Goal: Information Seeking & Learning: Learn about a topic

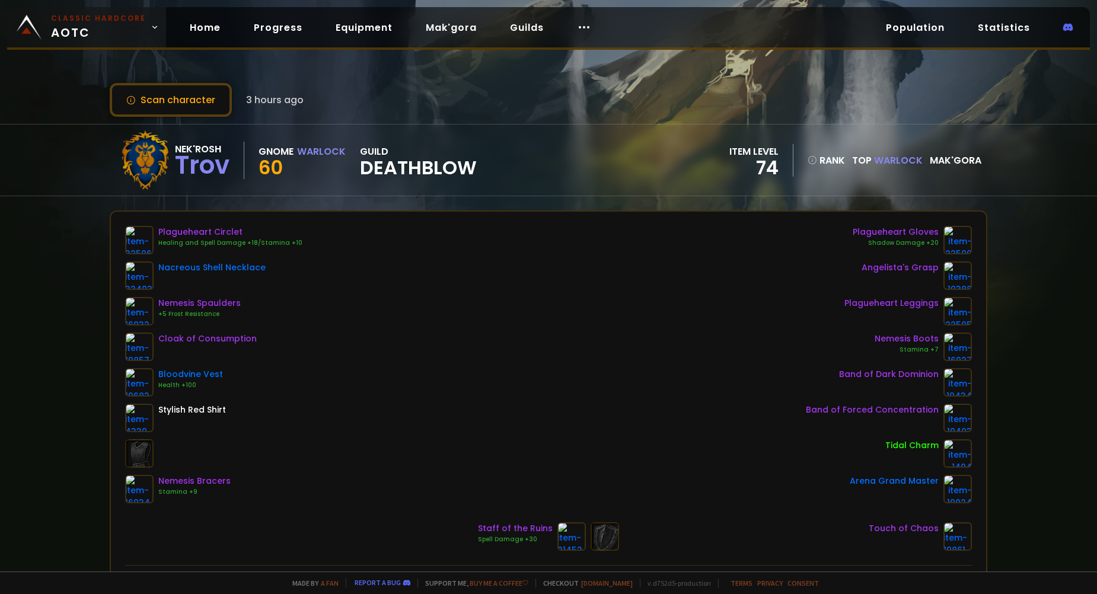
click at [128, 29] on span "Classic Hardcore AOTC" at bounding box center [98, 27] width 95 height 28
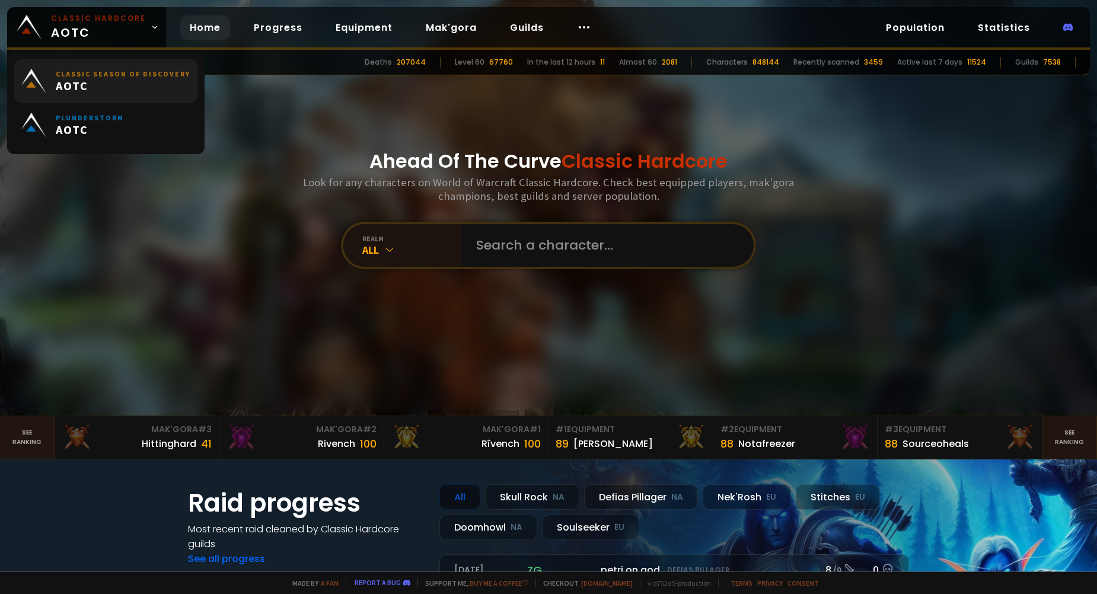
click at [102, 79] on span "AOTC" at bounding box center [123, 85] width 135 height 15
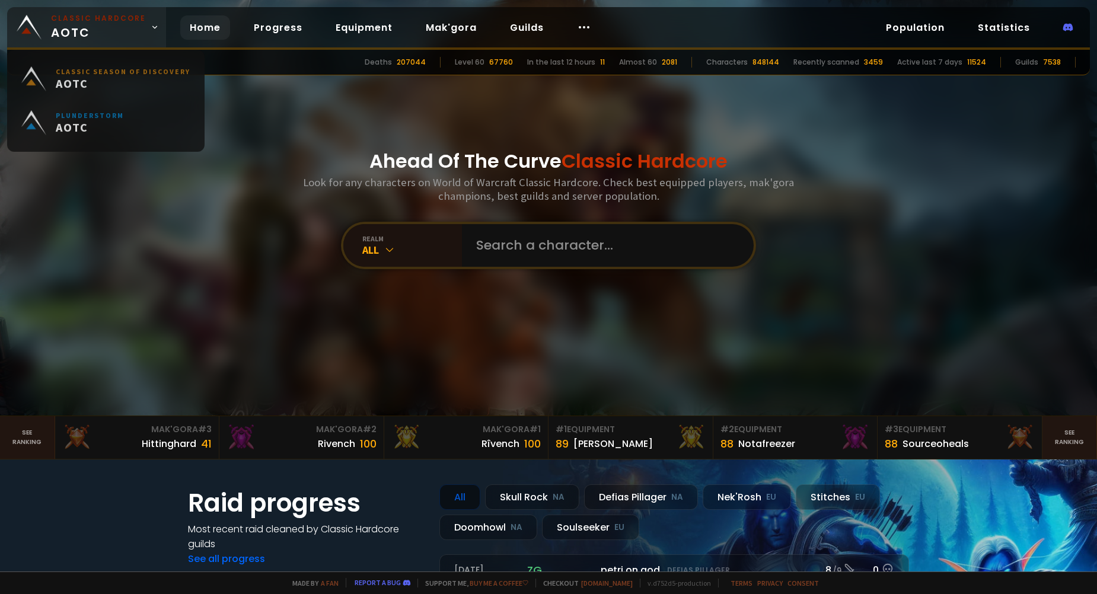
click at [141, 35] on link "Classic Hardcore AOTC" at bounding box center [86, 27] width 159 height 40
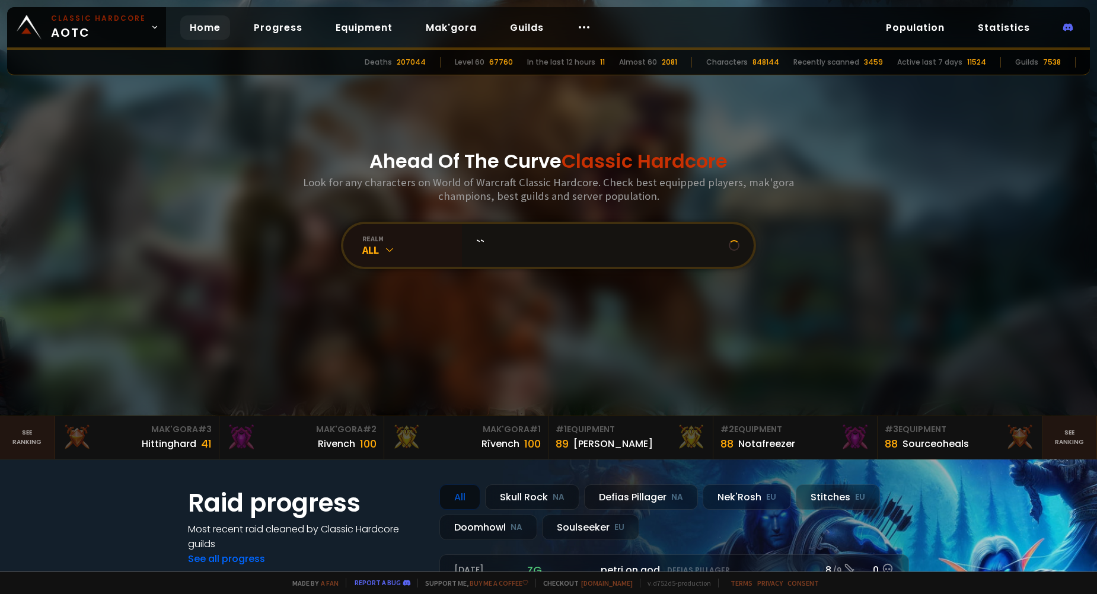
click at [653, 252] on input "``" at bounding box center [599, 245] width 260 height 43
type input "`"
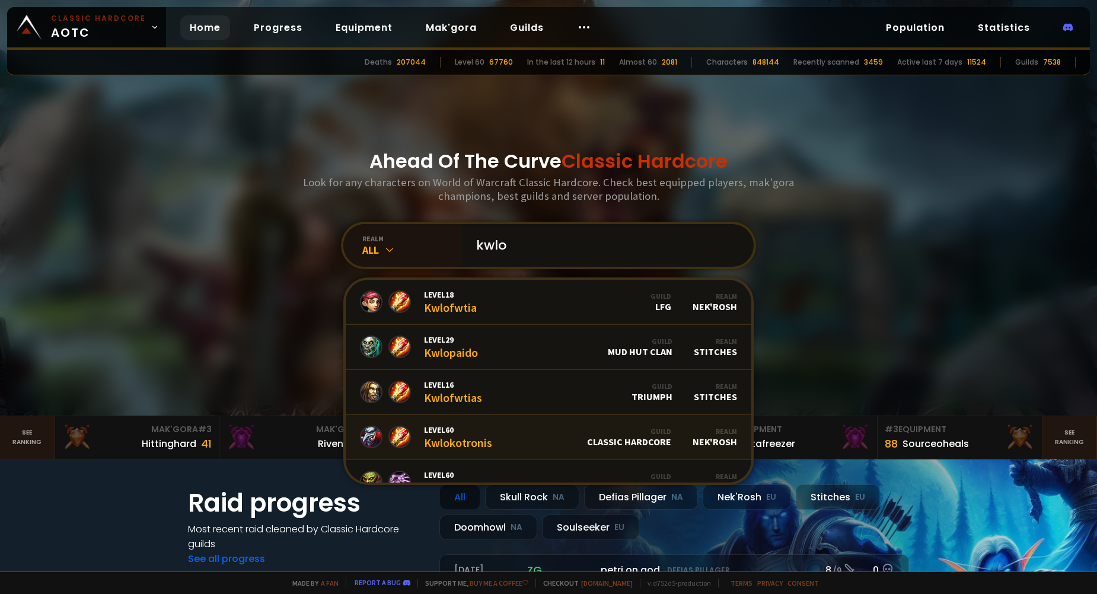
type input "kwlo"
click at [502, 434] on link "Level 60 Kwlokotronis Guild Classic Hardcore Realm Nek'Rosh" at bounding box center [549, 437] width 406 height 45
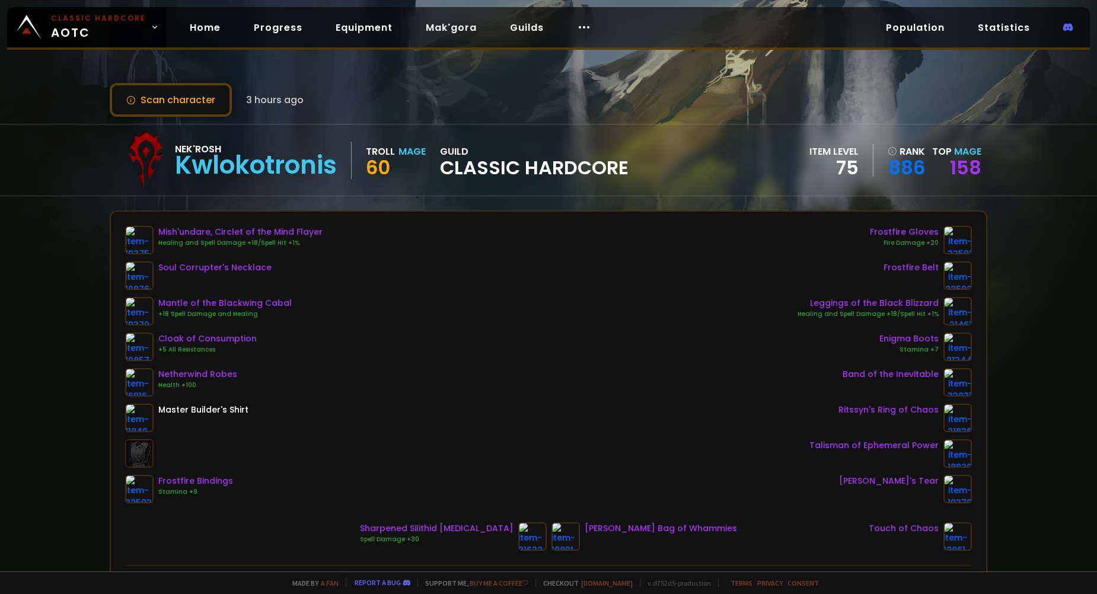
click at [250, 168] on div "Kwlokotronis" at bounding box center [256, 166] width 162 height 18
click at [968, 174] on link "158" at bounding box center [965, 167] width 31 height 27
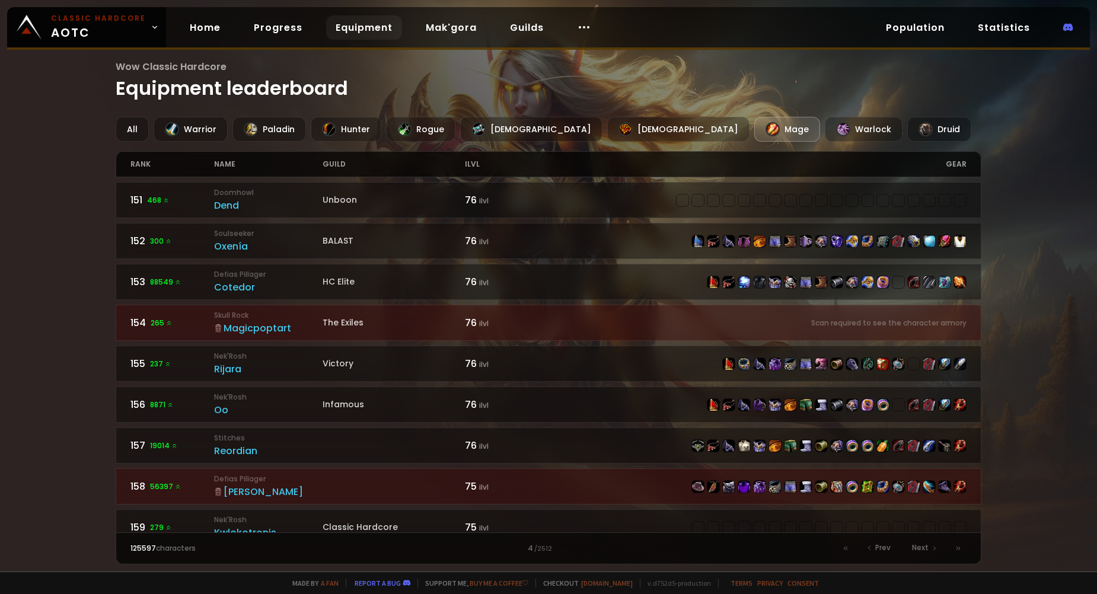
scroll to position [332, 0]
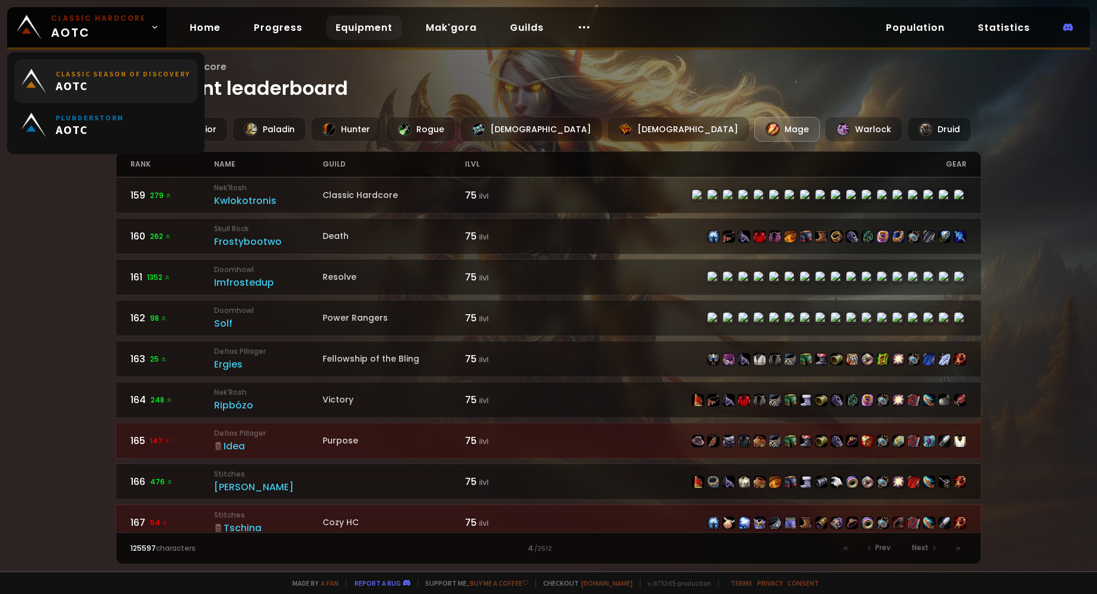
click at [36, 60] on link "Classic Season of Discovery AOTC" at bounding box center [105, 81] width 183 height 44
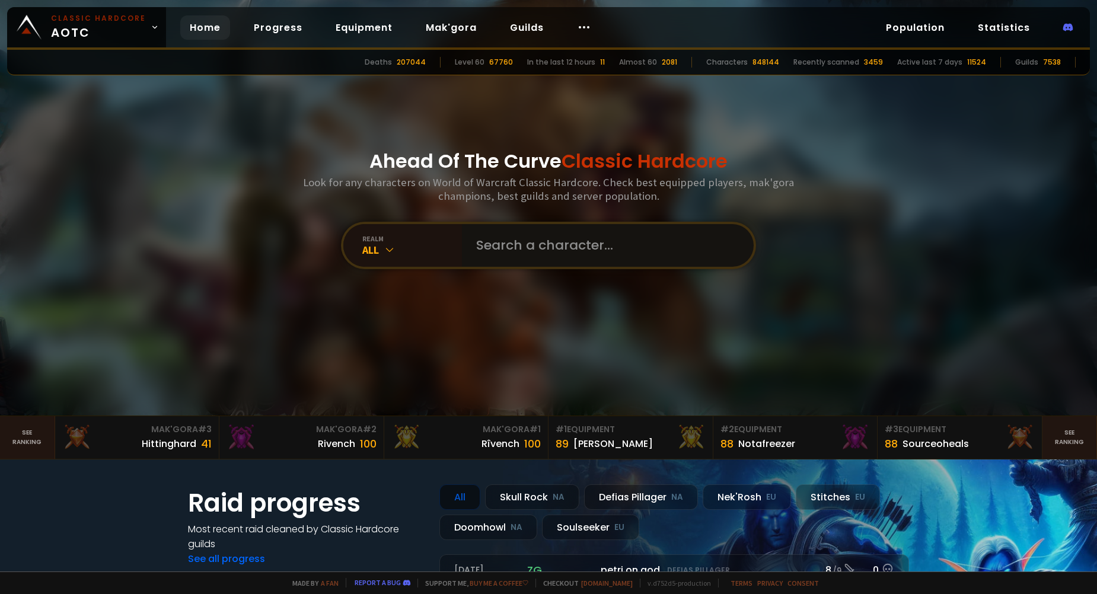
click at [572, 255] on input "text" at bounding box center [604, 245] width 271 height 43
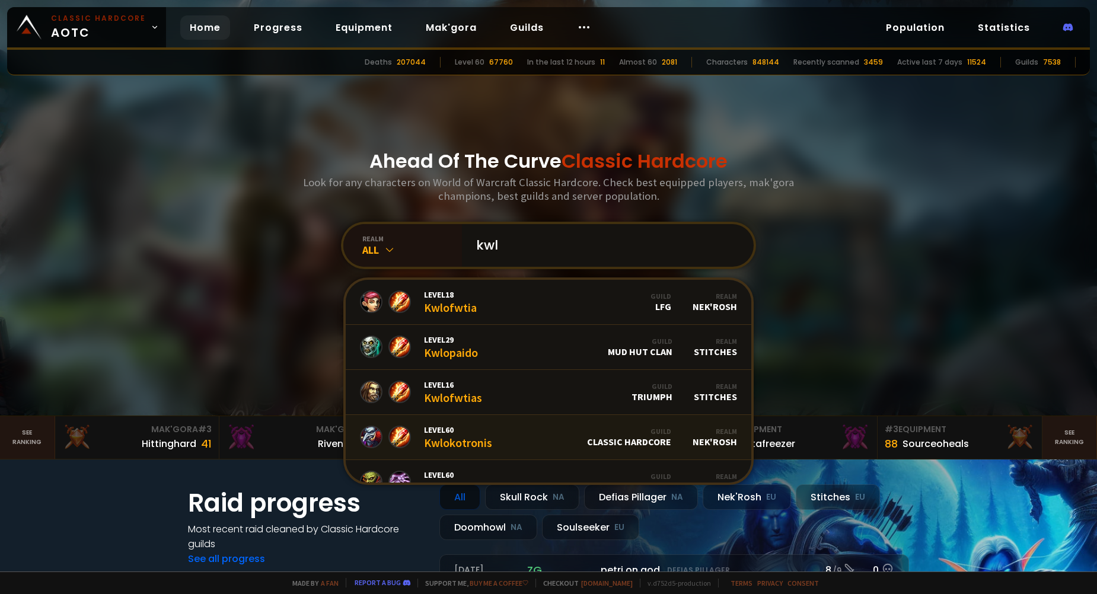
type input "kwl"
click at [531, 443] on link "Level 60 Kwlokotronis Guild Classic Hardcore Realm Nek'Rosh" at bounding box center [549, 437] width 406 height 45
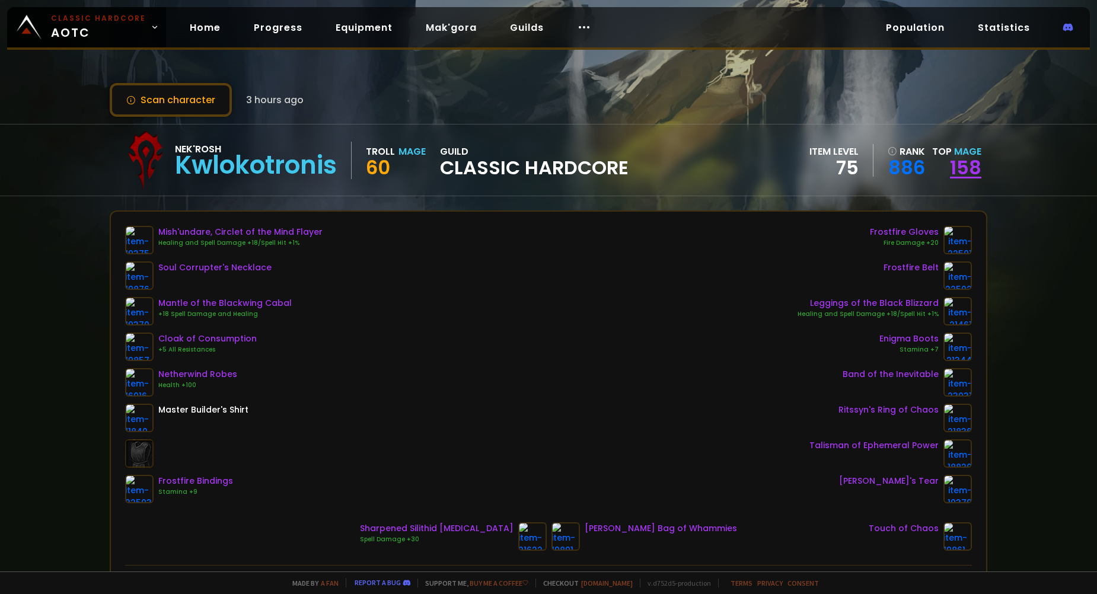
click at [961, 163] on link "158" at bounding box center [965, 167] width 31 height 27
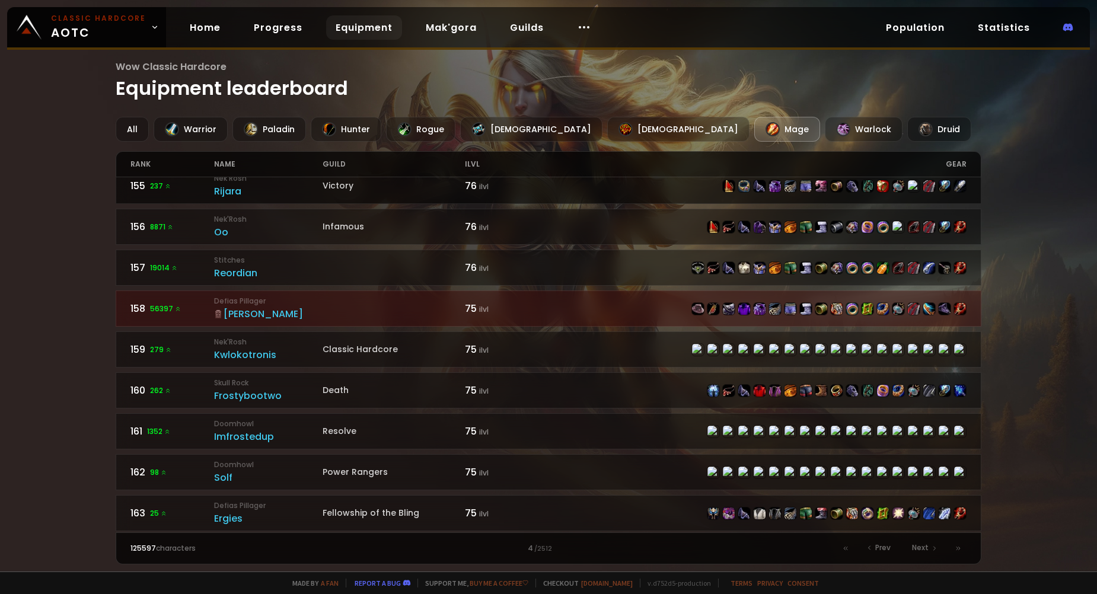
scroll to position [119, 0]
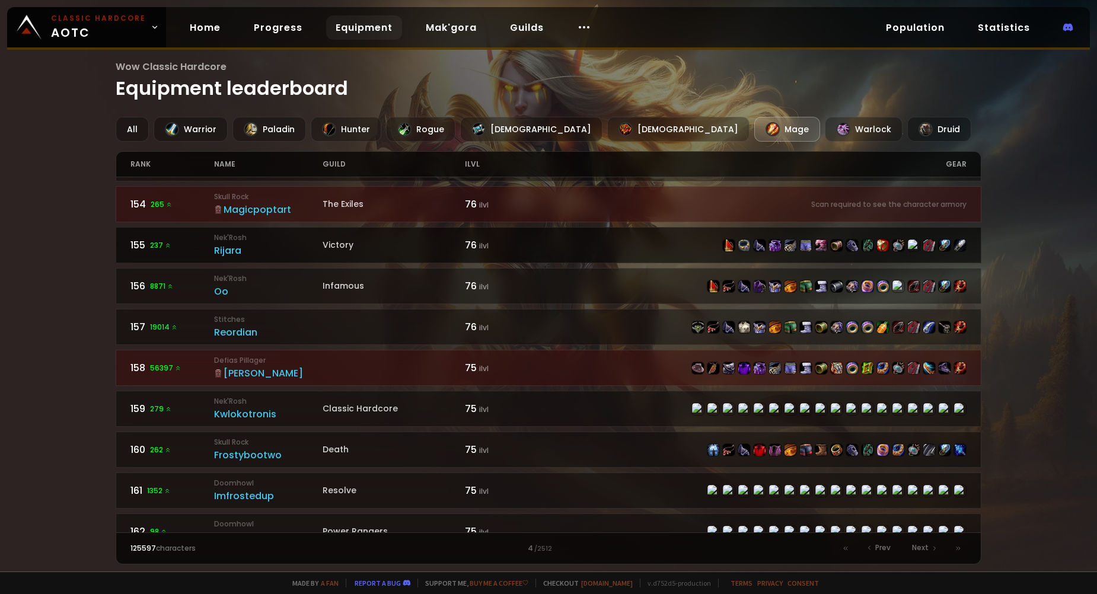
click at [957, 241] on img at bounding box center [961, 246] width 12 height 12
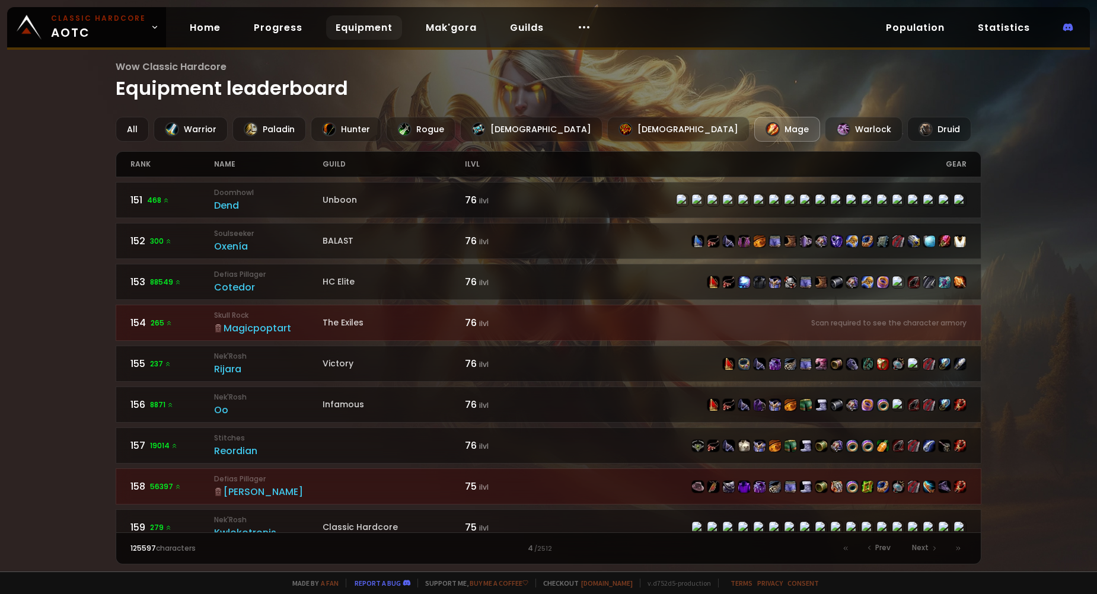
click at [755, 131] on div "Mage" at bounding box center [788, 129] width 66 height 25
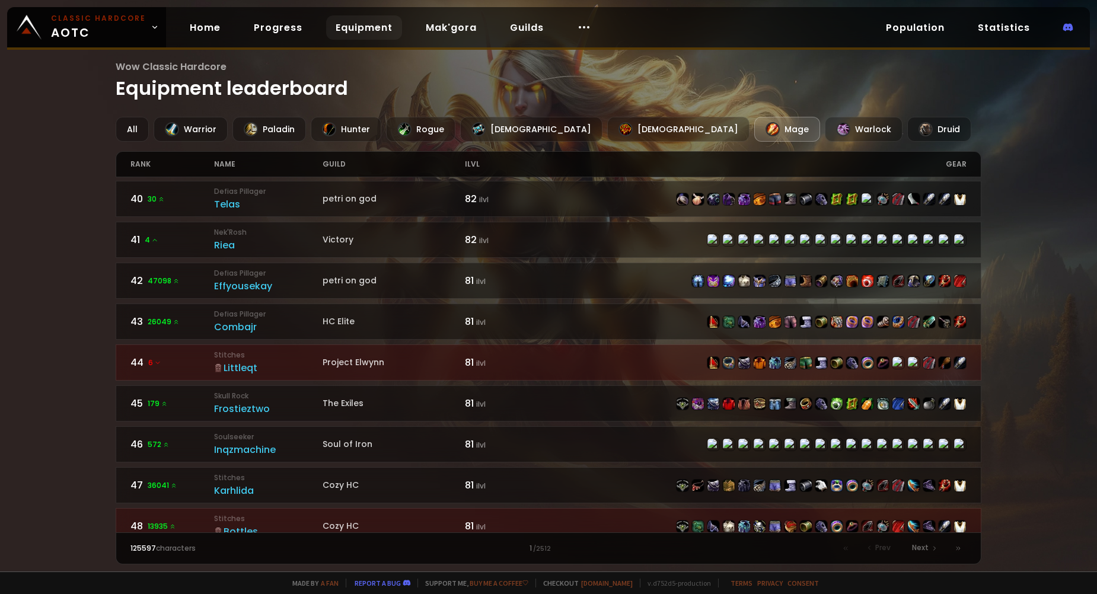
scroll to position [1696, 0]
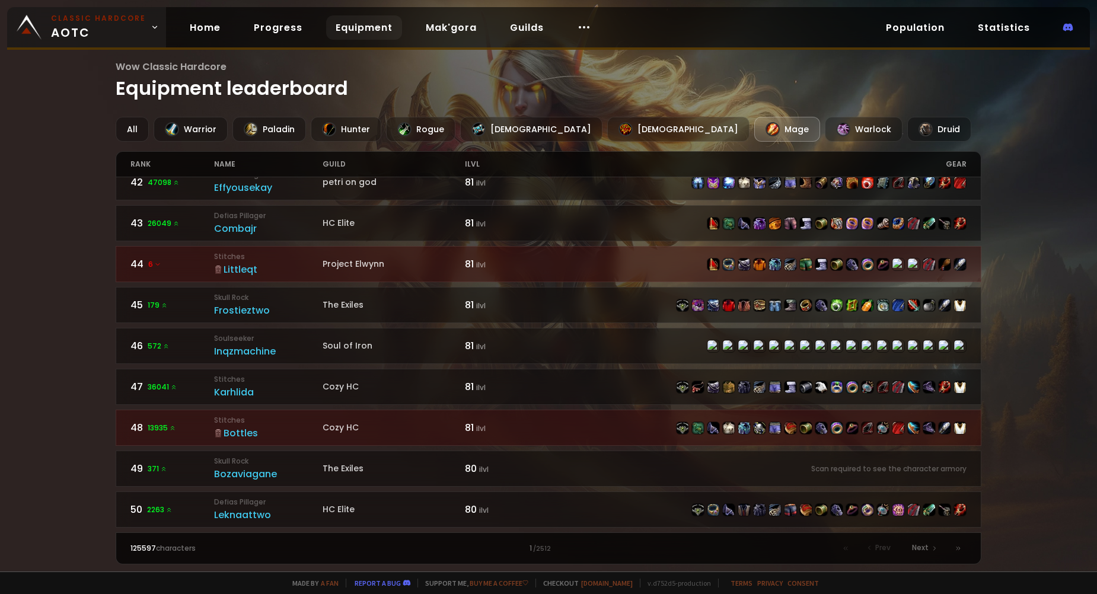
click at [31, 17] on img at bounding box center [29, 27] width 25 height 25
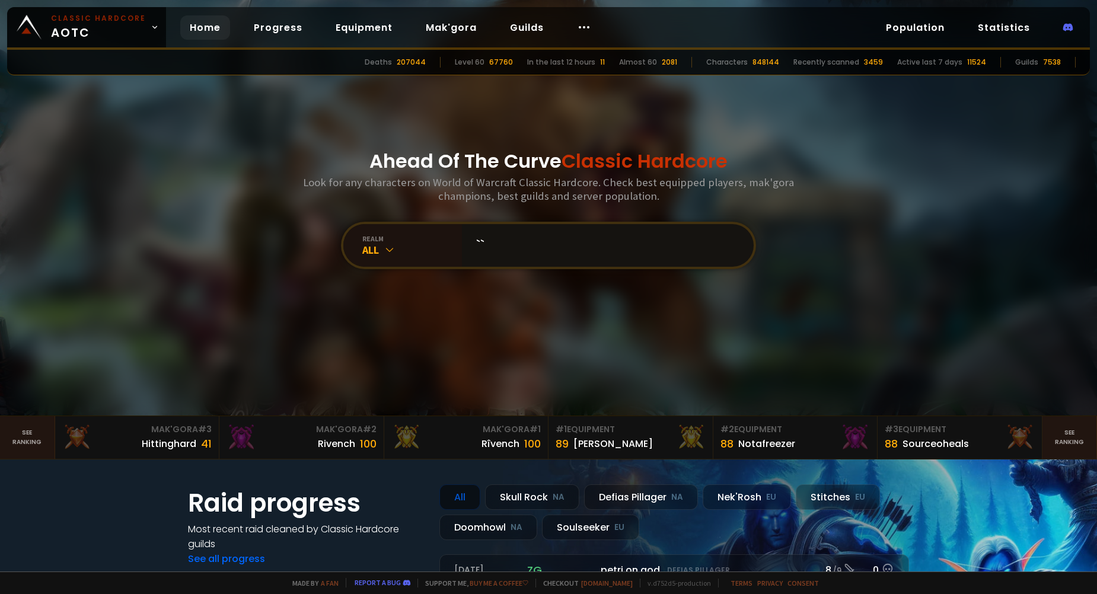
click at [507, 262] on input "``" at bounding box center [604, 245] width 271 height 43
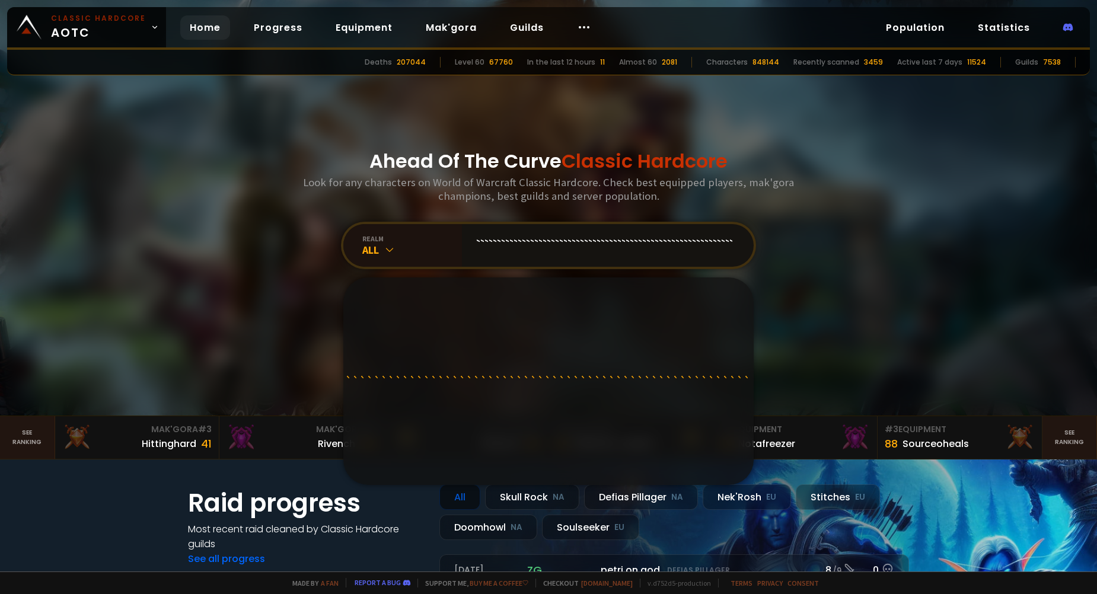
type input "```````````````````````````````````````````````````````````````````````````````…"
